Goal: Task Accomplishment & Management: Manage account settings

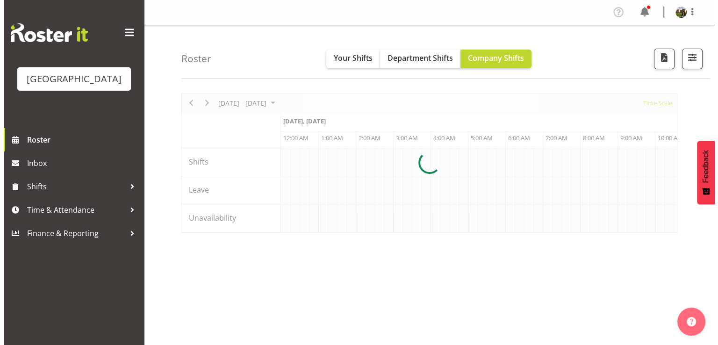
scroll to position [0, 2694]
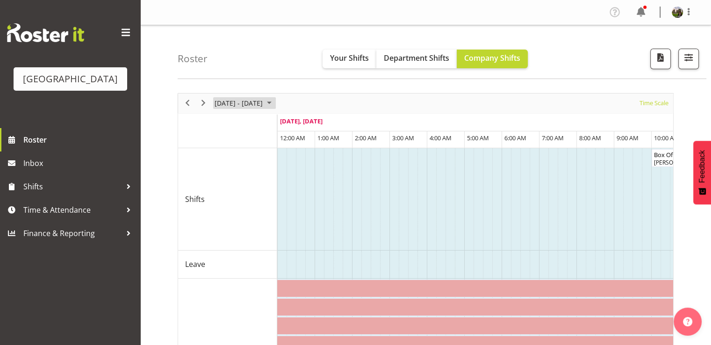
click at [275, 100] on span "August 2025" at bounding box center [269, 103] width 11 height 12
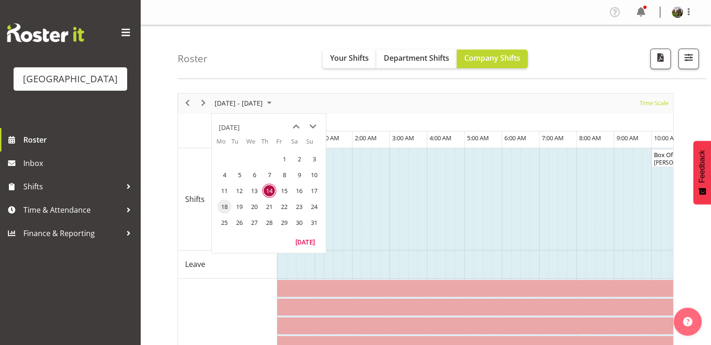
click at [224, 203] on span "18" at bounding box center [224, 207] width 14 height 14
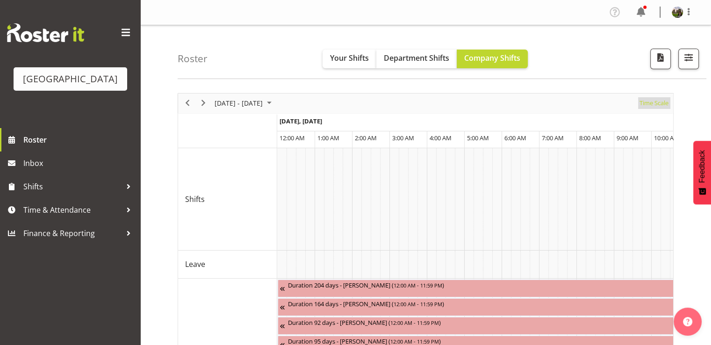
click at [650, 103] on span "Time Scale" at bounding box center [654, 103] width 31 height 12
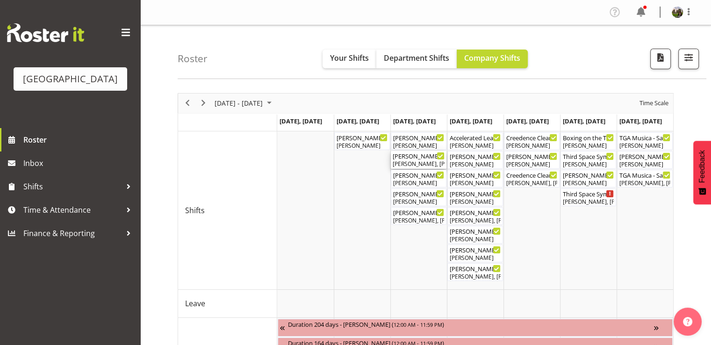
click at [424, 160] on div "Robin Hendriks, Aaron Smart" at bounding box center [419, 164] width 52 height 8
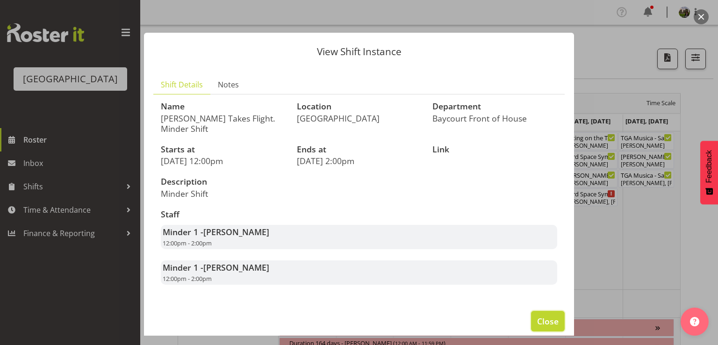
click at [537, 319] on span "Close" at bounding box center [548, 321] width 22 height 12
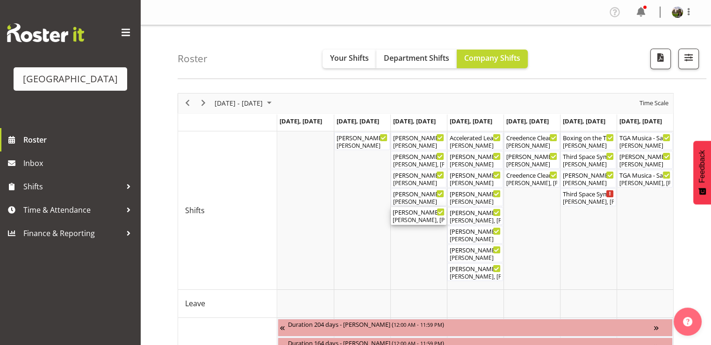
click at [415, 216] on div "Mad Pearce Takes Flight ( 05:00 PM - 08:00 PM )" at bounding box center [419, 211] width 52 height 9
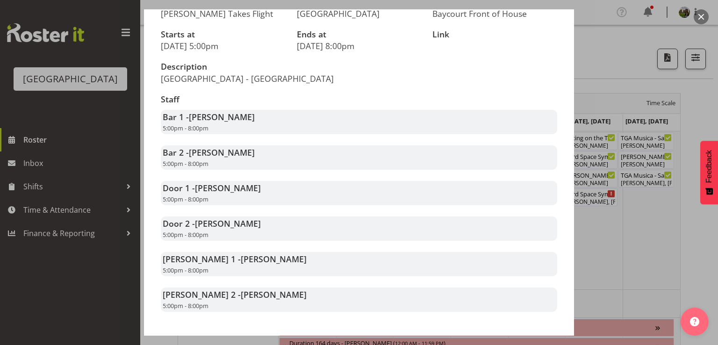
scroll to position [152, 0]
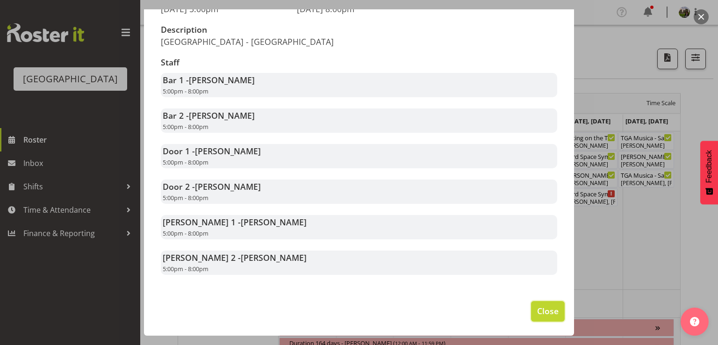
click at [537, 307] on span "Close" at bounding box center [548, 311] width 22 height 12
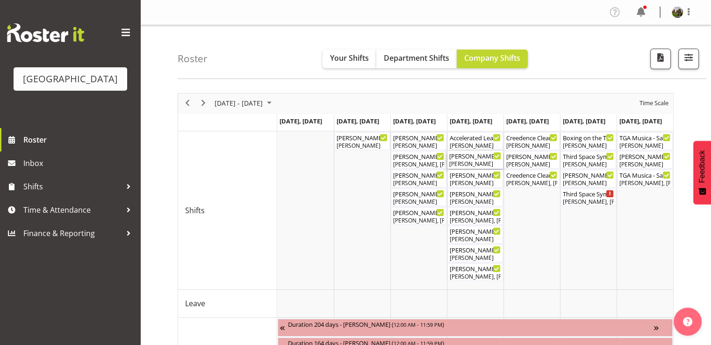
click at [468, 162] on div "Emma Johns" at bounding box center [475, 164] width 52 height 8
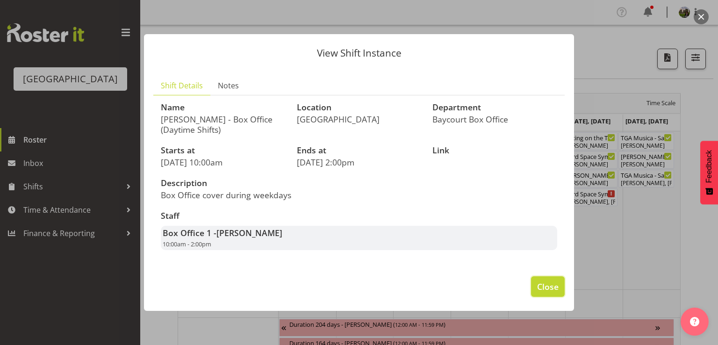
click at [540, 287] on span "Close" at bounding box center [548, 287] width 22 height 12
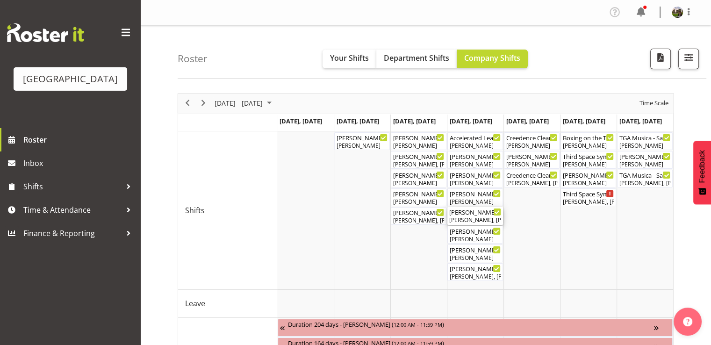
click at [467, 216] on div "Mad Pearce Takes Flight ( 02:00 PM - 05:00 PM ) Alec Were, Amanda Clark, Emma J…" at bounding box center [475, 216] width 52 height 18
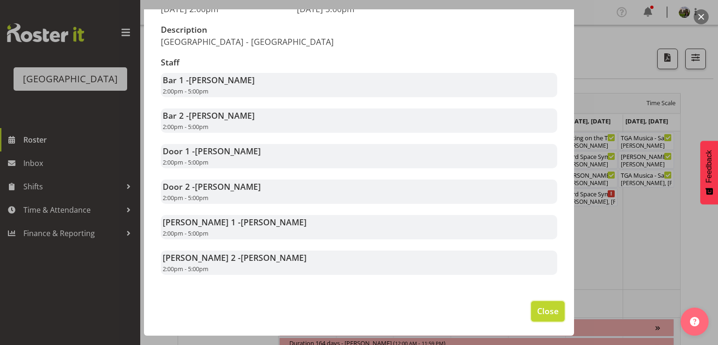
click at [541, 308] on span "Close" at bounding box center [548, 311] width 22 height 12
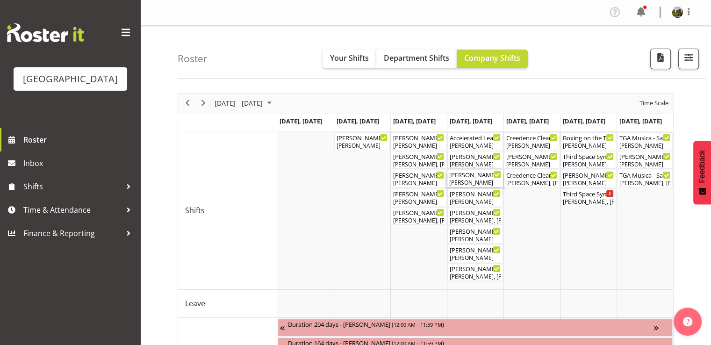
click at [467, 180] on div "Aaron Smart" at bounding box center [475, 183] width 52 height 8
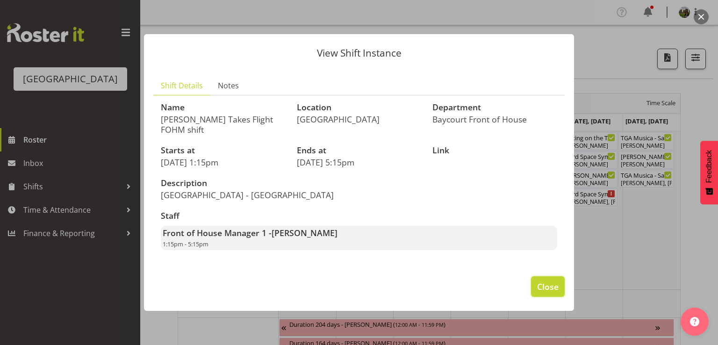
click at [546, 290] on span "Close" at bounding box center [548, 287] width 22 height 12
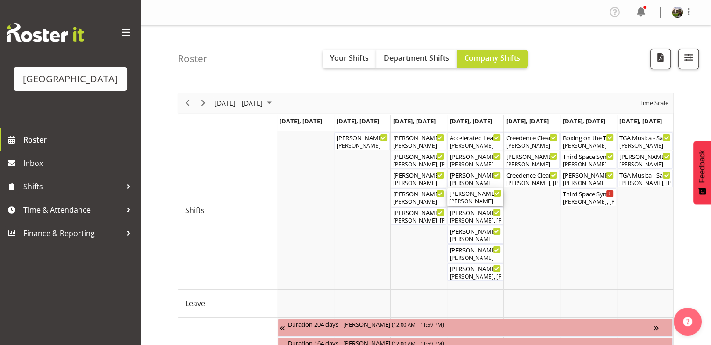
click at [471, 201] on div "Ruby Grace" at bounding box center [475, 201] width 52 height 8
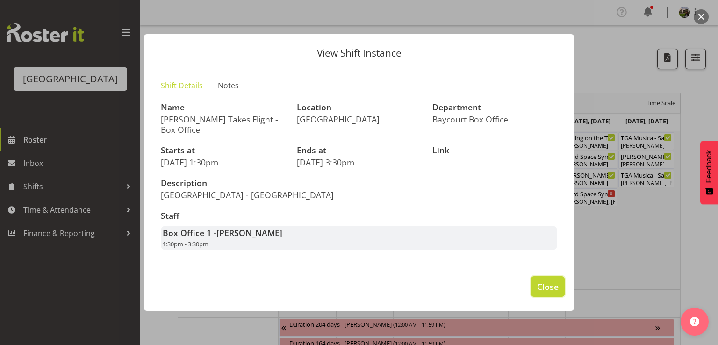
click at [550, 286] on span "Close" at bounding box center [548, 287] width 22 height 12
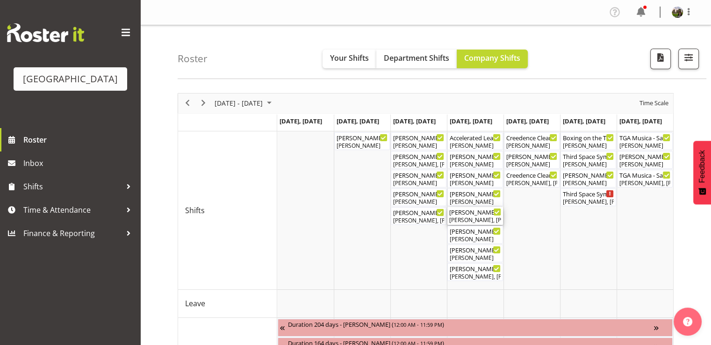
click at [474, 216] on div "Mad Pearce Takes Flight ( 02:00 PM - 05:00 PM ) Alec Were, Amanda Clark, Emma J…" at bounding box center [475, 216] width 52 height 18
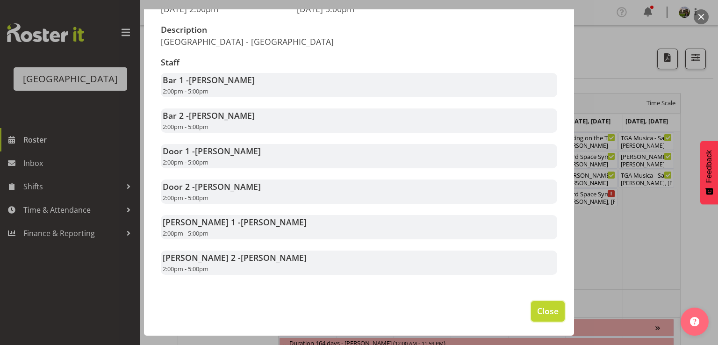
click at [544, 309] on span "Close" at bounding box center [548, 311] width 22 height 12
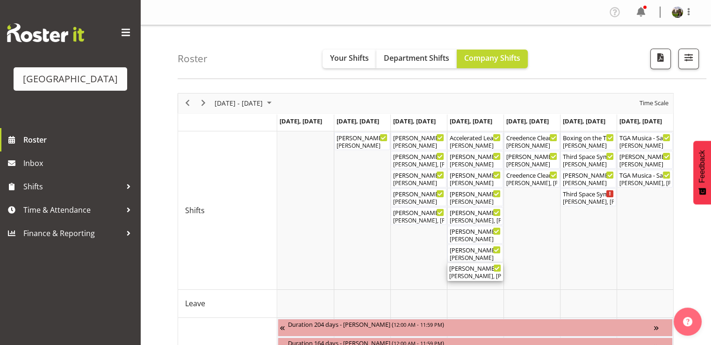
click at [463, 272] on div "Mad Pearce Takes Flight ( 05:00 PM - 08:00 PM ) Chris Darlington, Jordan Sanft,…" at bounding box center [475, 272] width 52 height 18
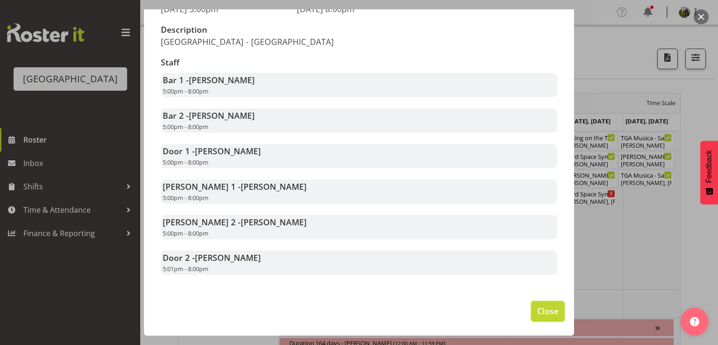
click at [547, 312] on span "Close" at bounding box center [548, 311] width 22 height 12
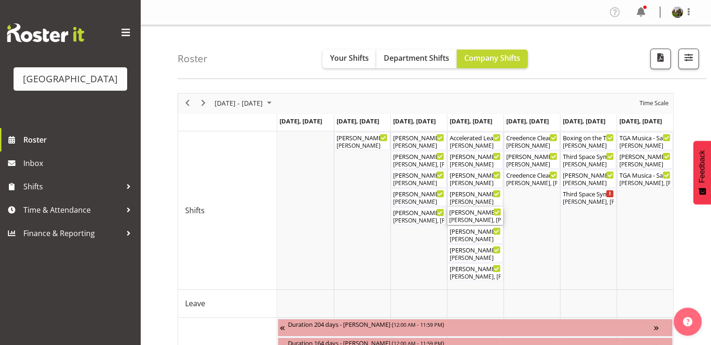
click at [468, 216] on div "Mad Pearce Takes Flight ( 02:00 PM - 05:00 PM ) Alec Were, Amanda Clark, Emma J…" at bounding box center [475, 216] width 52 height 18
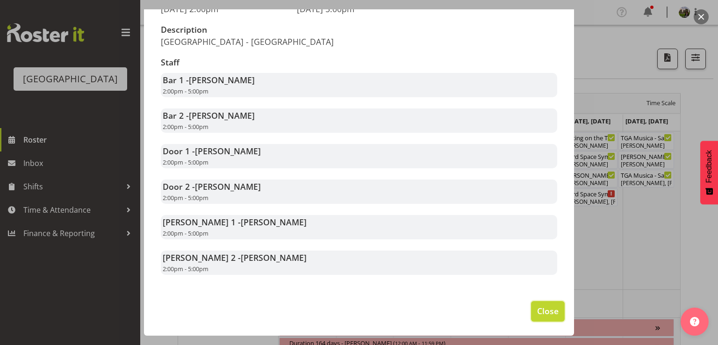
click at [539, 309] on span "Close" at bounding box center [548, 311] width 22 height 12
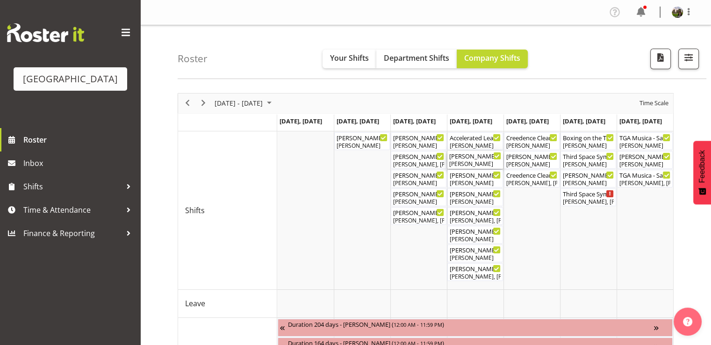
click at [464, 160] on div "Emma Johns" at bounding box center [475, 164] width 52 height 8
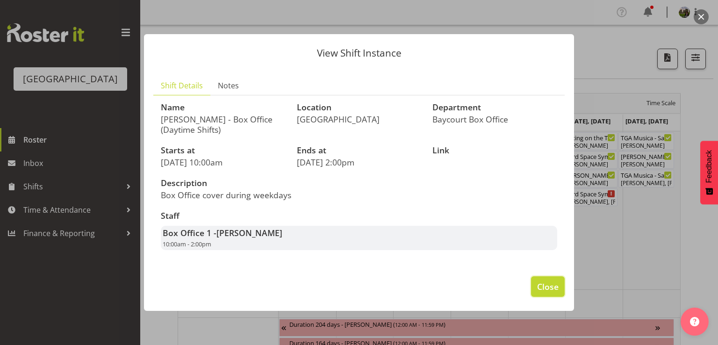
click at [540, 284] on span "Close" at bounding box center [548, 287] width 22 height 12
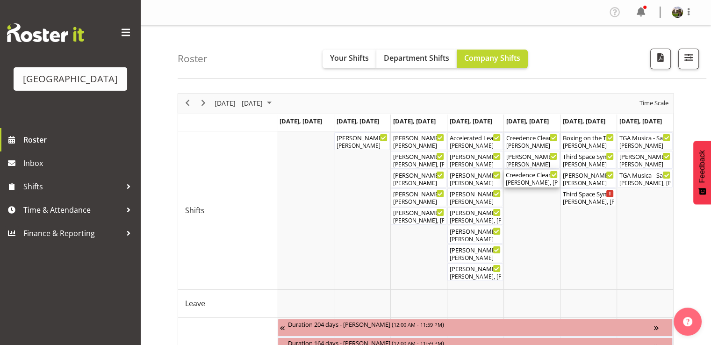
click at [531, 177] on div "Creedence Clearwater Collective 2025 ( 06:30 PM - 10:15 PM )" at bounding box center [532, 174] width 52 height 9
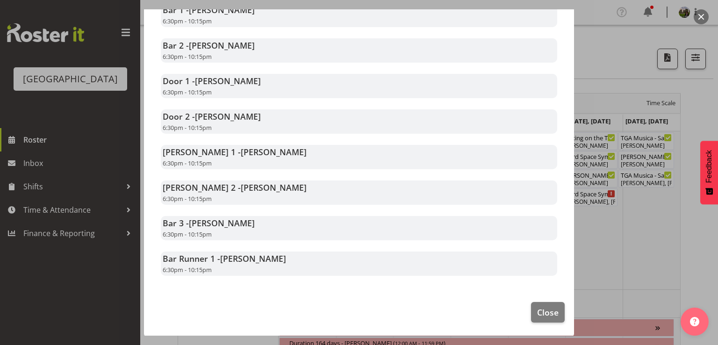
scroll to position [190, 0]
click at [543, 312] on span "Close" at bounding box center [548, 311] width 22 height 12
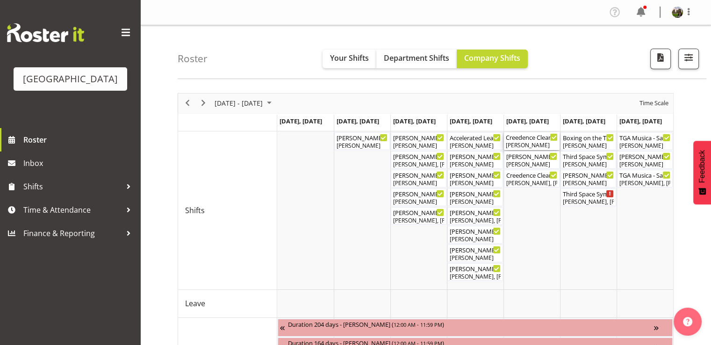
click at [522, 146] on div "Aaron Smart" at bounding box center [532, 145] width 52 height 8
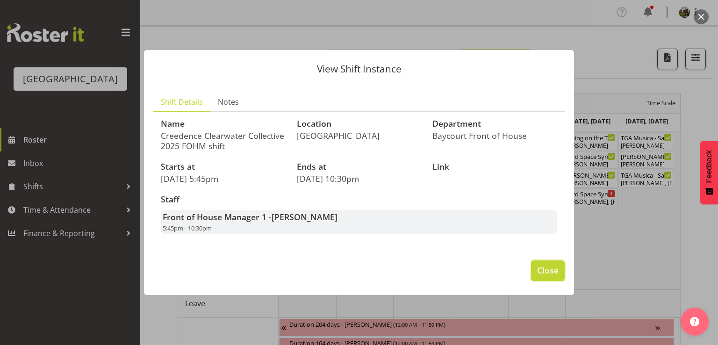
click at [561, 276] on button "Close" at bounding box center [548, 271] width 34 height 21
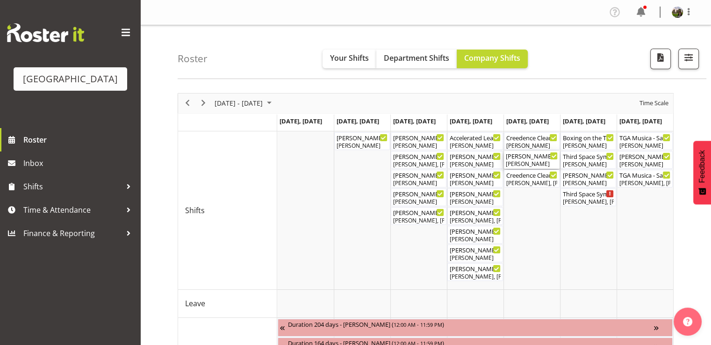
drag, startPoint x: 520, startPoint y: 162, endPoint x: 519, endPoint y: 179, distance: 16.9
click at [277, 131] on div "Robin - Box Office (Daytime Shifts) ( 10:00 AM - 02:00 PM ) Robin Hendriks Lisa…" at bounding box center [277, 131] width 0 height 0
click at [523, 158] on div "Michelle - Creedence Clearwater Collective 2025 - Box office ( 06:00 PM - 08:00…" at bounding box center [532, 155] width 52 height 9
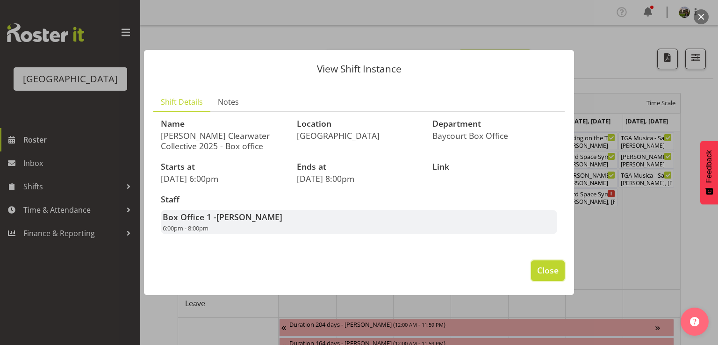
click at [554, 270] on span "Close" at bounding box center [548, 270] width 22 height 12
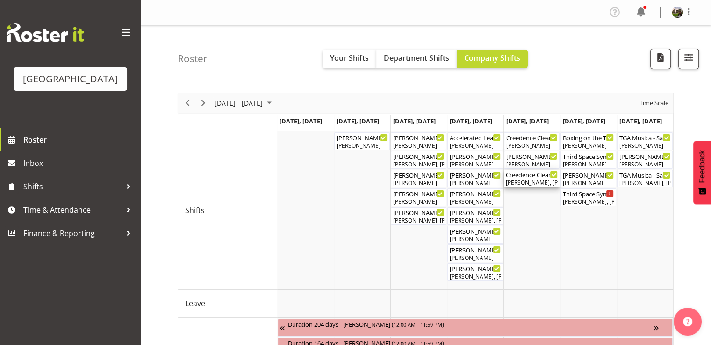
click at [529, 178] on div "Creedence Clearwater Collective 2025 ( 06:30 PM - 10:15 PM )" at bounding box center [532, 174] width 52 height 9
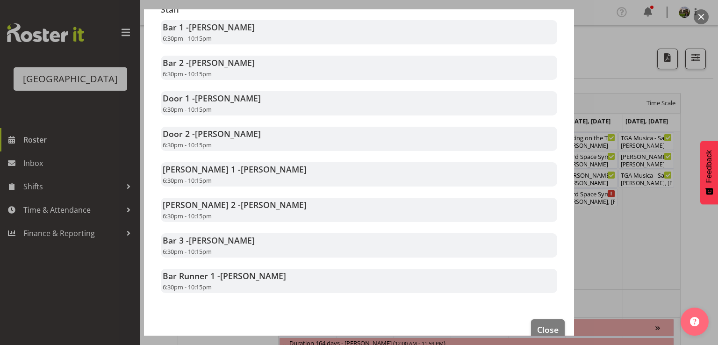
scroll to position [187, 0]
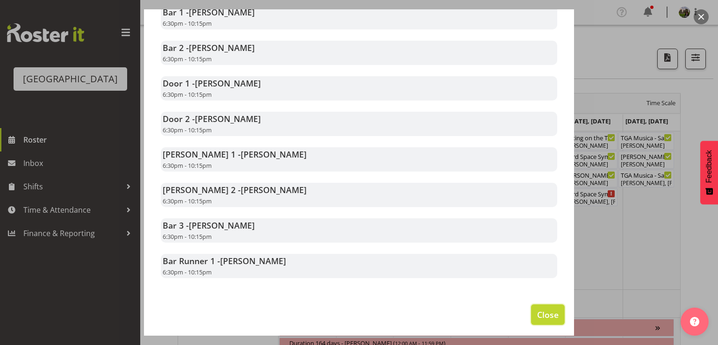
click at [546, 309] on span "Close" at bounding box center [548, 315] width 22 height 12
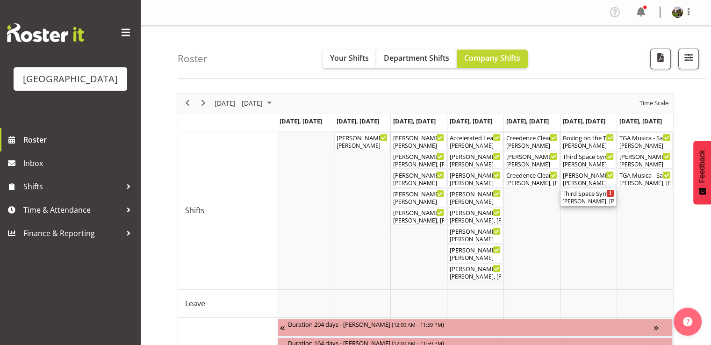
click at [584, 199] on div "Max Allan, Chris Darlington, Skye Colonna, Tommy Shorter, Alex Freeman, Robin H…" at bounding box center [589, 201] width 52 height 8
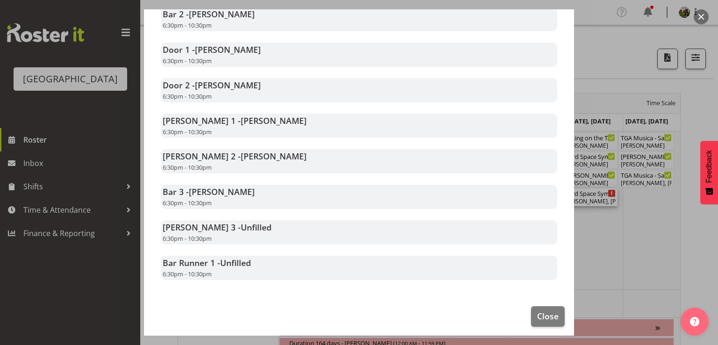
scroll to position [258, 0]
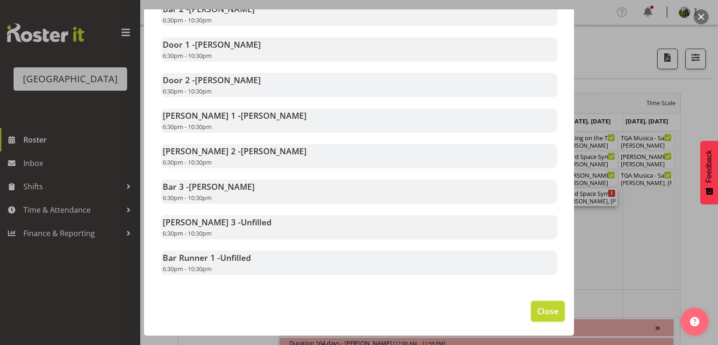
click at [537, 307] on span "Close" at bounding box center [548, 311] width 22 height 12
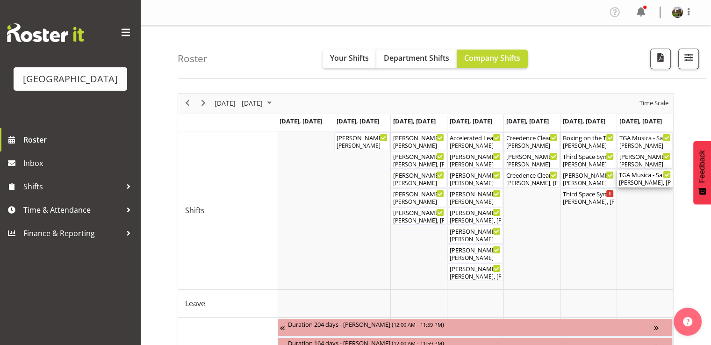
click at [640, 182] on div "Emma Johns, Dominique Vogler, Chris Darlington, Sumner Raos" at bounding box center [645, 183] width 52 height 8
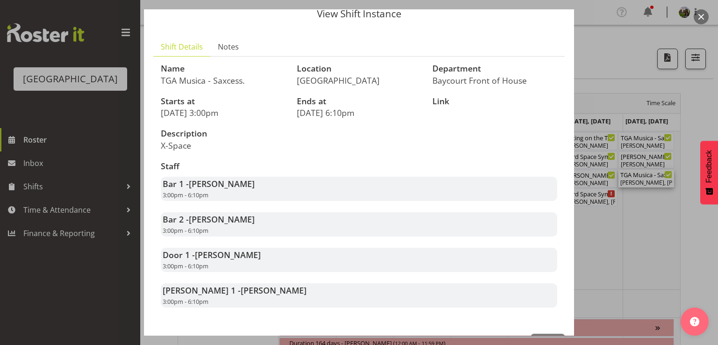
scroll to position [80, 0]
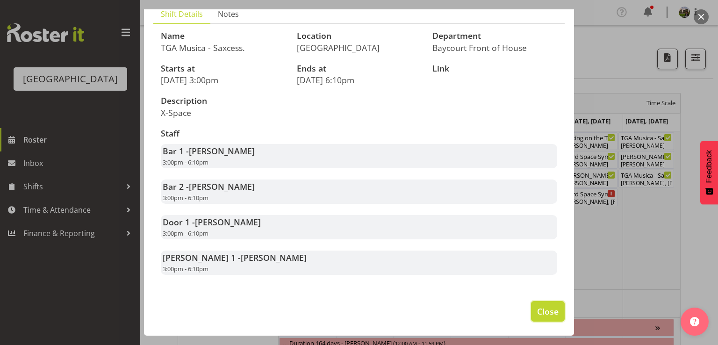
click at [546, 319] on button "Close" at bounding box center [548, 311] width 34 height 21
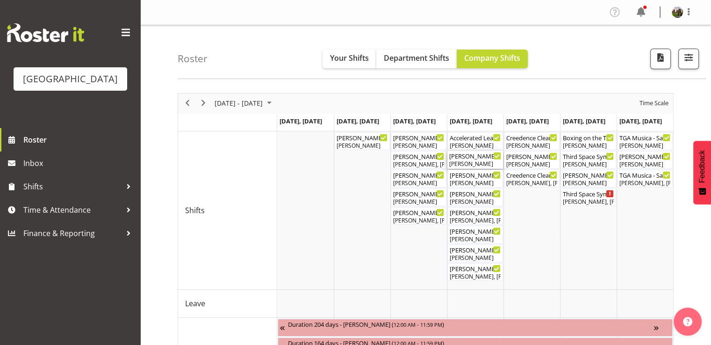
click at [467, 160] on div "Emma Johns" at bounding box center [475, 164] width 52 height 8
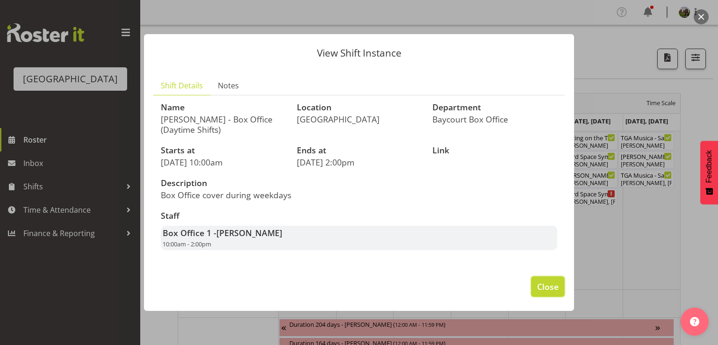
click at [550, 281] on span "Close" at bounding box center [548, 287] width 22 height 12
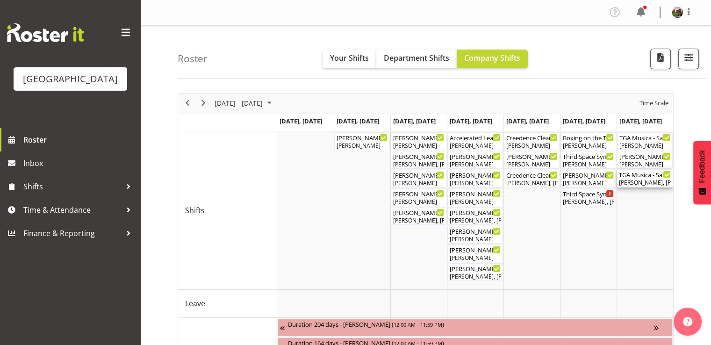
click at [638, 181] on div "Emma Johns, Dominique Vogler, Chris Darlington, Sumner Raos" at bounding box center [645, 183] width 52 height 8
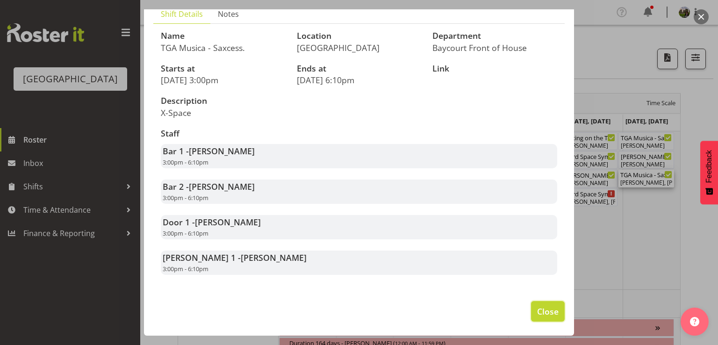
click at [541, 314] on span "Close" at bounding box center [548, 311] width 22 height 12
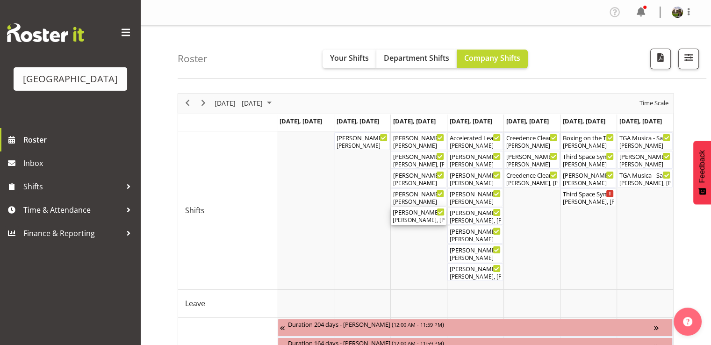
click at [415, 216] on div "Mad Pearce Takes Flight ( 05:00 PM - 08:00 PM ) Chris Darlington, Valerie Donal…" at bounding box center [419, 216] width 52 height 18
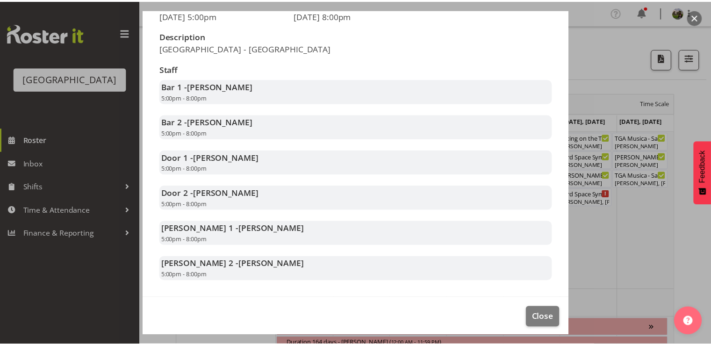
scroll to position [152, 0]
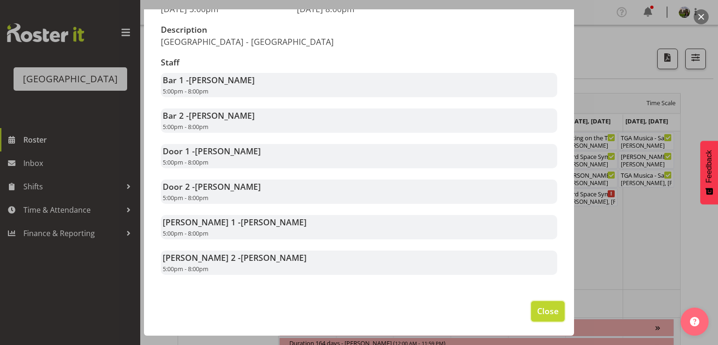
click at [531, 308] on button "Close" at bounding box center [548, 311] width 34 height 21
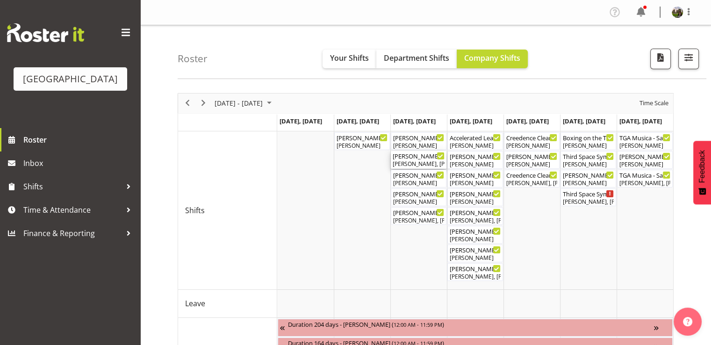
click at [417, 163] on div "Robin Hendriks, Aaron Smart" at bounding box center [419, 164] width 52 height 8
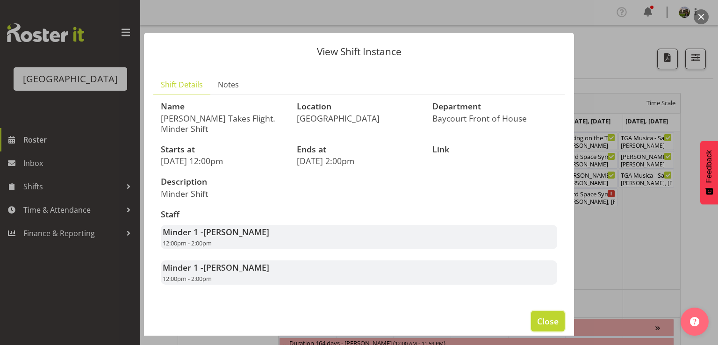
click at [537, 319] on span "Close" at bounding box center [548, 321] width 22 height 12
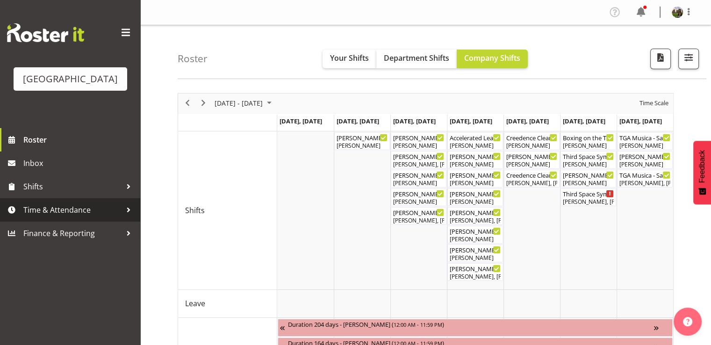
click at [50, 217] on span "Time & Attendance" at bounding box center [72, 210] width 98 height 14
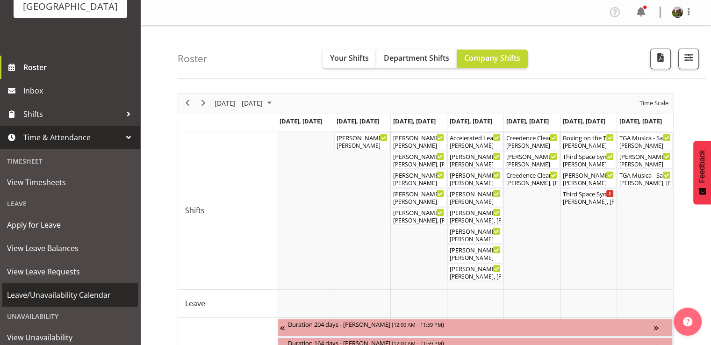
scroll to position [140, 0]
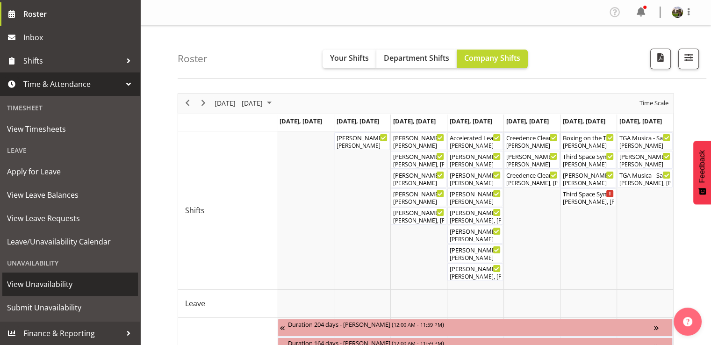
click at [42, 284] on span "View Unavailability" at bounding box center [70, 284] width 126 height 14
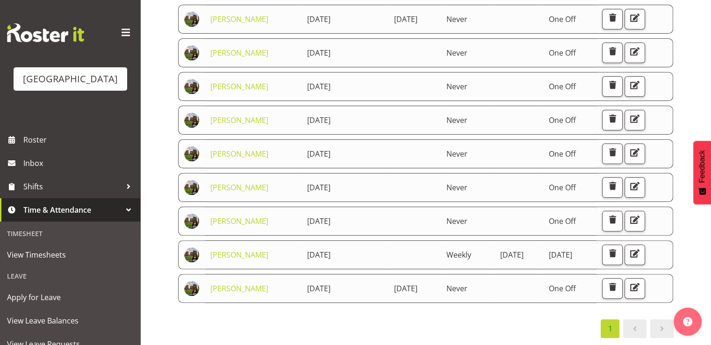
scroll to position [327, 0]
click at [639, 125] on span "button" at bounding box center [635, 119] width 12 height 12
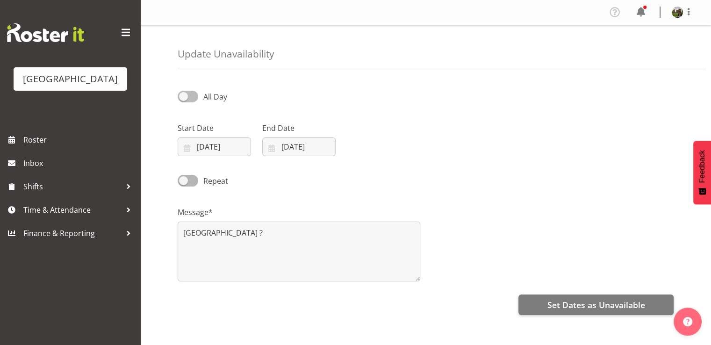
click at [195, 94] on span at bounding box center [188, 97] width 21 height 12
click at [184, 94] on input "All Day" at bounding box center [181, 97] width 6 height 6
checkbox input "true"
select select "9"
select select "59"
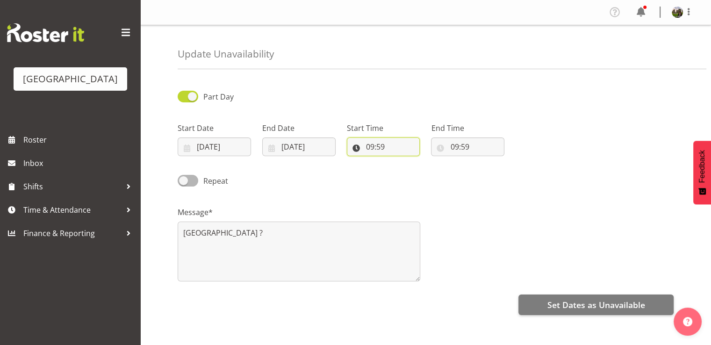
click at [372, 148] on input "09:59" at bounding box center [383, 147] width 73 height 19
click at [409, 172] on select "00 01 02 03 04 05 06 07 08 09 10 11 12 13 14 15 16 17 18 19 20 21 22 23" at bounding box center [410, 171] width 21 height 19
select select "7"
click at [400, 162] on select "00 01 02 03 04 05 06 07 08 09 10 11 12 13 14 15 16 17 18 19 20 21 22 23" at bounding box center [410, 171] width 21 height 19
type input "07:59"
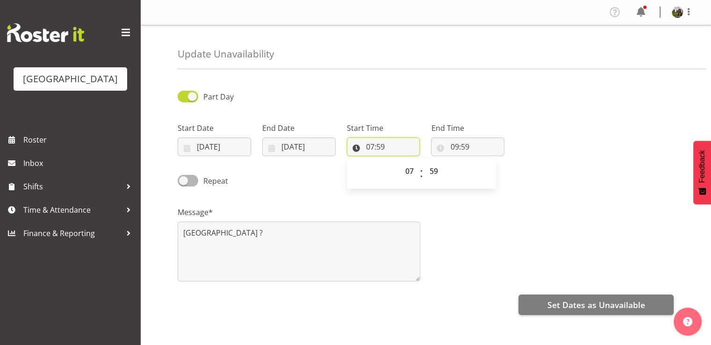
click at [376, 145] on input "07:59" at bounding box center [383, 147] width 73 height 19
click at [455, 148] on input "09:59" at bounding box center [467, 147] width 73 height 19
click at [494, 174] on select "00 01 02 03 04 05 06 07 08 09 10 11 12 13 14 15 16 17 18 19 20 21 22 23" at bounding box center [495, 171] width 21 height 19
select select "13"
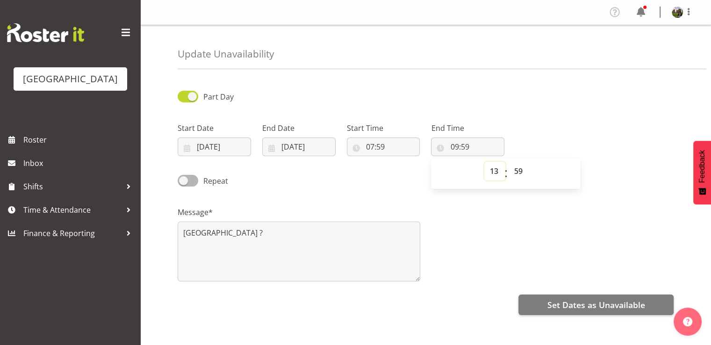
click at [485, 162] on select "00 01 02 03 04 05 06 07 08 09 10 11 12 13 14 15 16 17 18 19 20 21 22 23" at bounding box center [495, 171] width 21 height 19
type input "13:59"
click at [470, 145] on input "13:59" at bounding box center [467, 147] width 73 height 19
click at [467, 147] on input "13:59" at bounding box center [467, 147] width 73 height 19
click at [515, 170] on select "00 01 02 03 04 05 06 07 08 09 10 11 12 13 14 15 16 17 18 19 20 21 22 23 24 25 2…" at bounding box center [519, 171] width 21 height 19
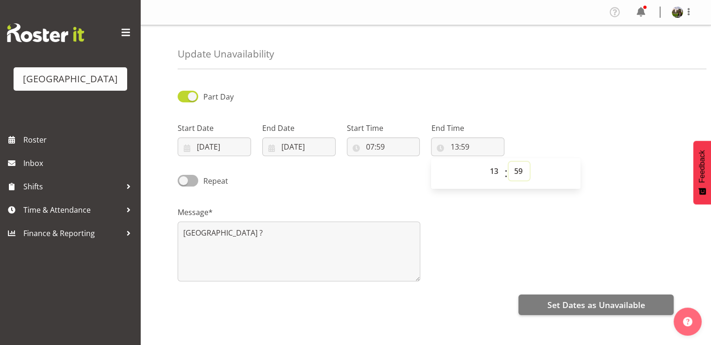
select select "15"
click at [509, 162] on select "00 01 02 03 04 05 06 07 08 09 10 11 12 13 14 15 16 17 18 19 20 21 22 23 24 25 2…" at bounding box center [519, 171] width 21 height 19
type input "13:15"
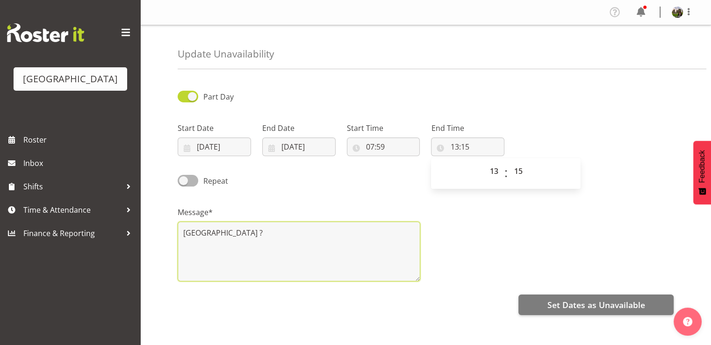
click at [246, 234] on textarea "Grace Hospital ?" at bounding box center [299, 252] width 243 height 60
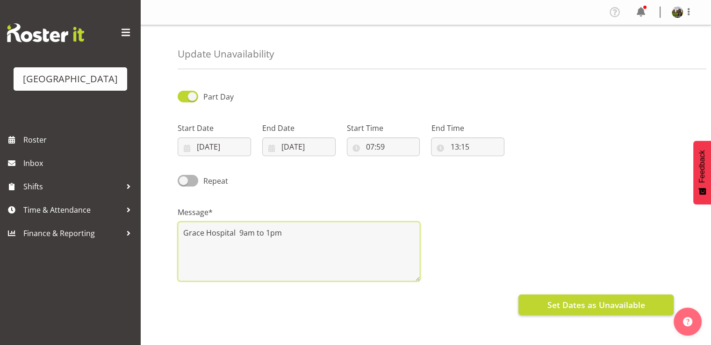
type textarea "Grace Hospital 9am to 1pm"
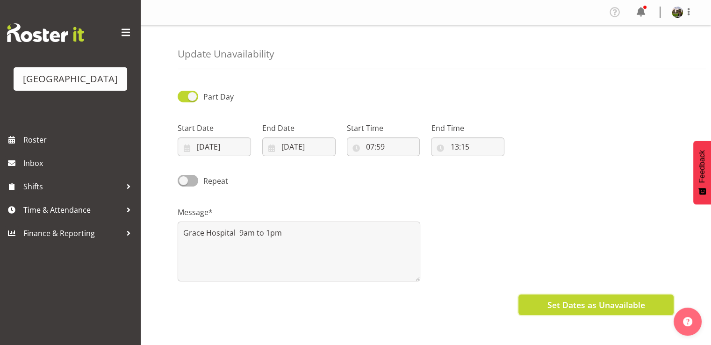
click at [568, 299] on span "Set Dates as Unavailable" at bounding box center [596, 305] width 98 height 12
